Goal: Obtain resource: Obtain resource

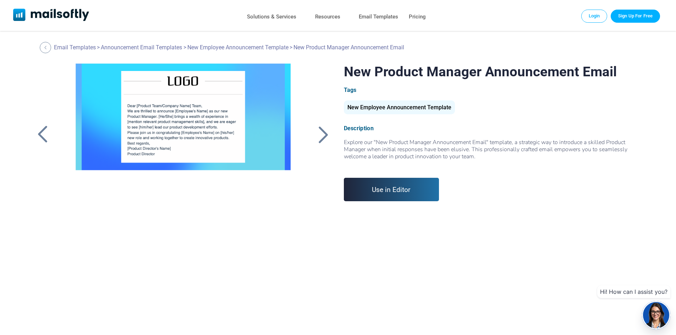
drag, startPoint x: 505, startPoint y: 155, endPoint x: 504, endPoint y: 138, distance: 17.8
click at [504, 138] on div "Description Explore our "New Product Manager Announcement Email" template, a st…" at bounding box center [493, 146] width 298 height 42
click at [418, 158] on div "Explore our "New Product Manager Announcement Email" template, a strategic way …" at bounding box center [493, 153] width 298 height 28
click at [398, 187] on link "Use in Editor" at bounding box center [391, 189] width 95 height 23
